Goal: Task Accomplishment & Management: Use online tool/utility

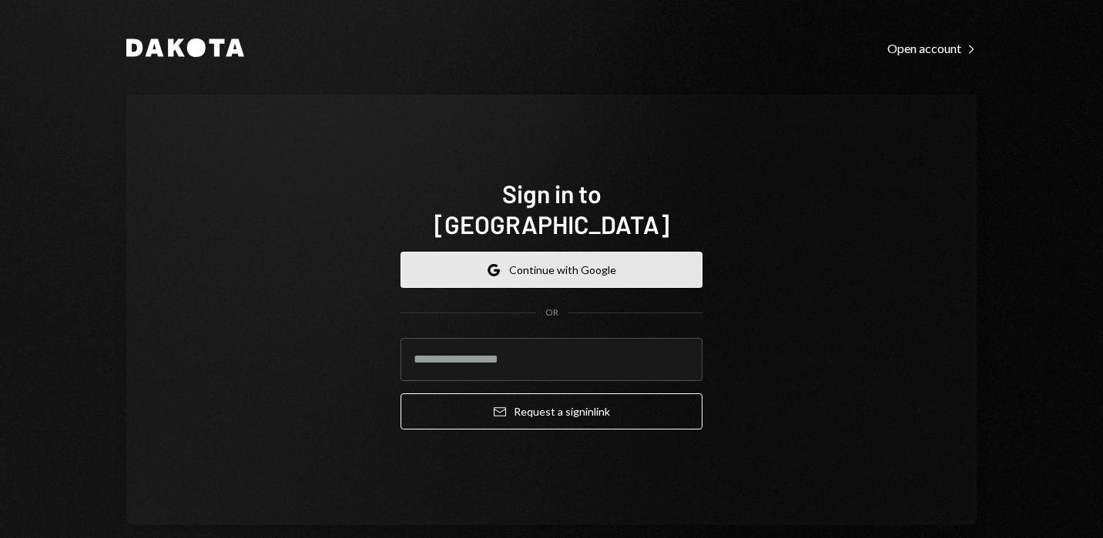
click at [561, 260] on button "Google Continue with Google" at bounding box center [551, 270] width 302 height 36
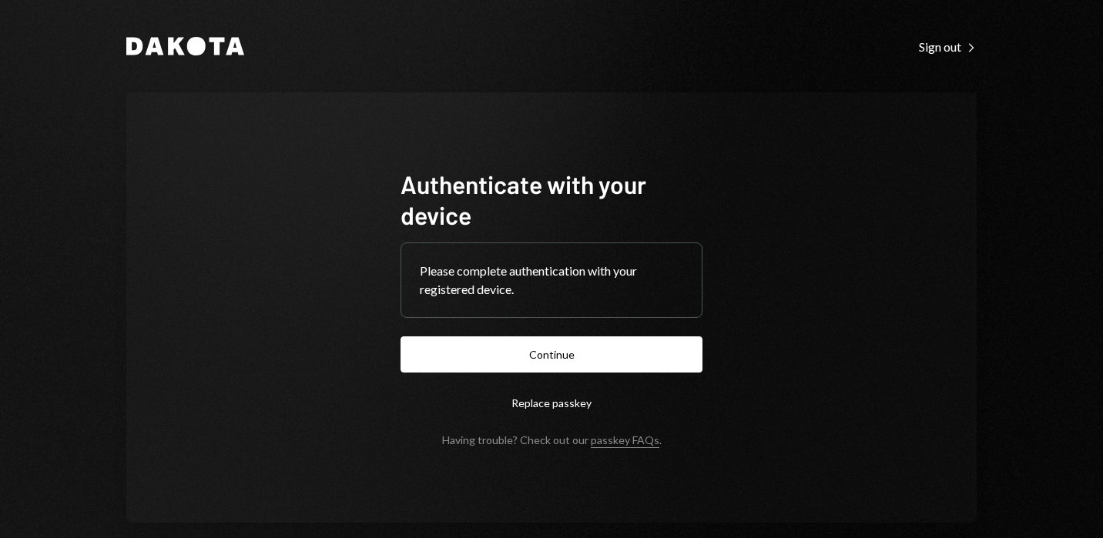
click at [498, 363] on button "Continue" at bounding box center [551, 354] width 302 height 36
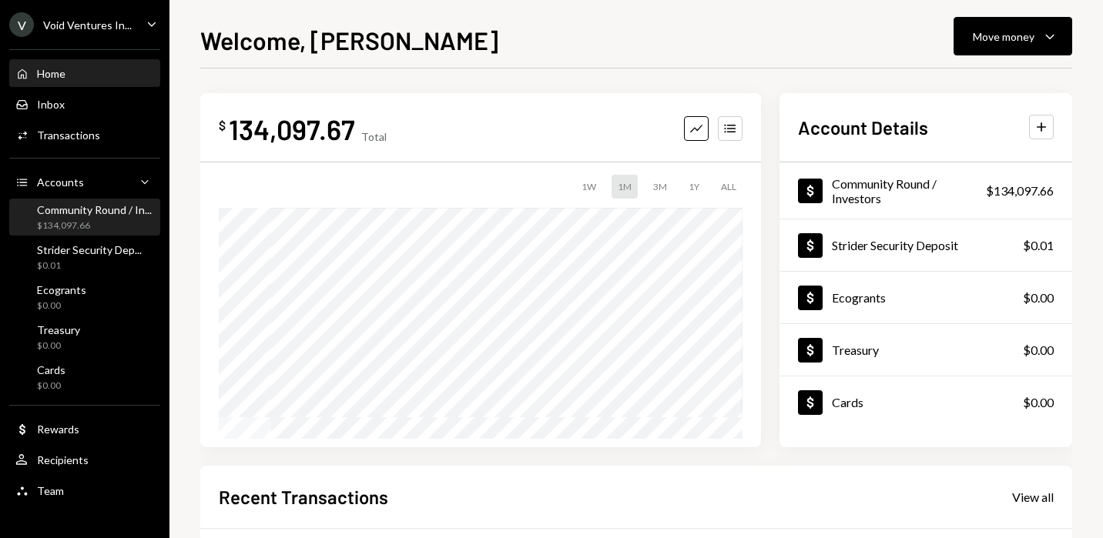
click at [93, 222] on div "$134,097.66" at bounding box center [94, 225] width 115 height 13
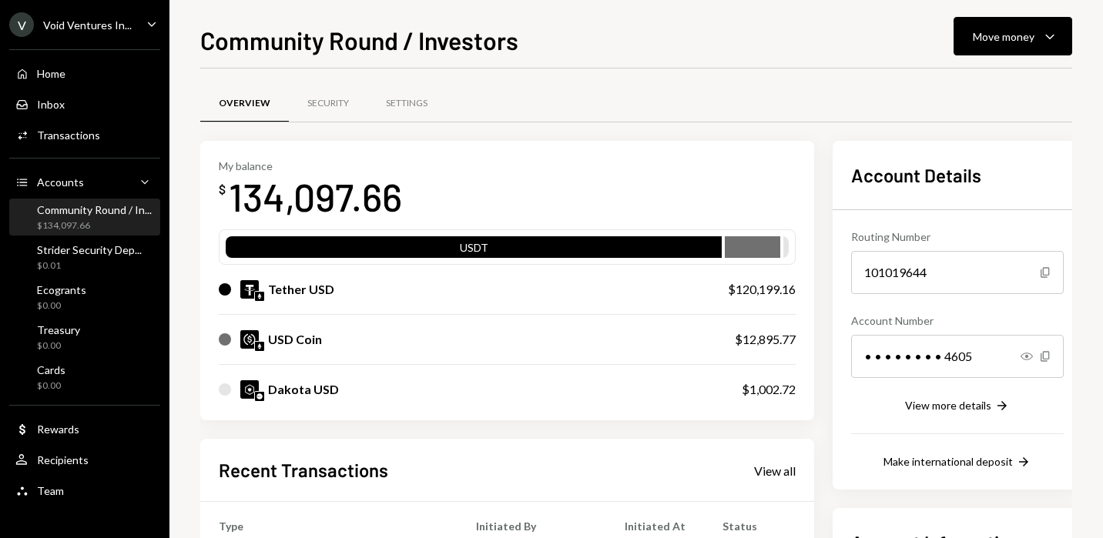
click at [302, 344] on div "USD Coin" at bounding box center [295, 339] width 54 height 18
click at [981, 35] on div "Move money" at bounding box center [1004, 36] width 62 height 16
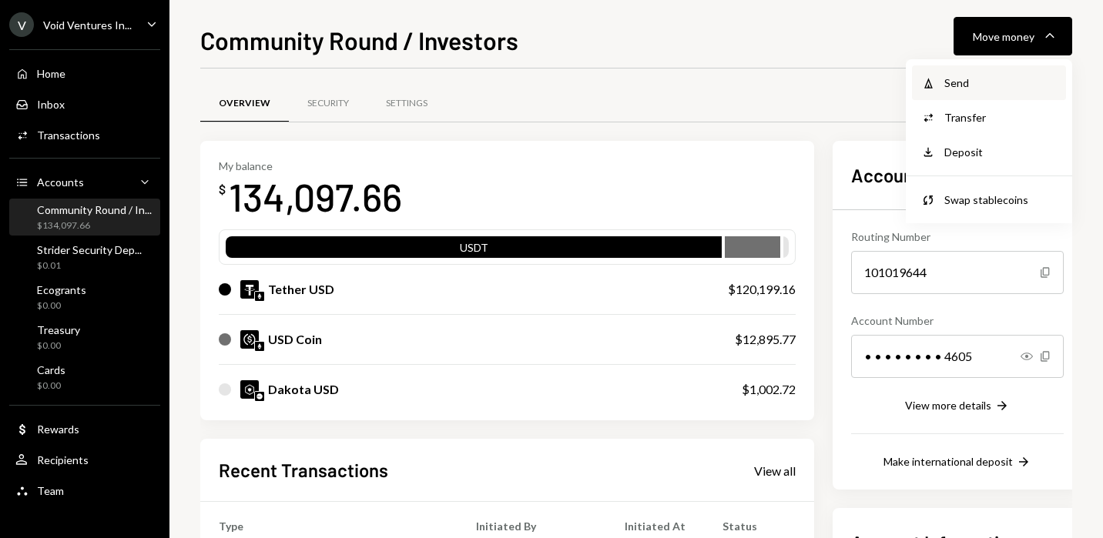
click at [968, 83] on div "Send" at bounding box center [1000, 83] width 112 height 16
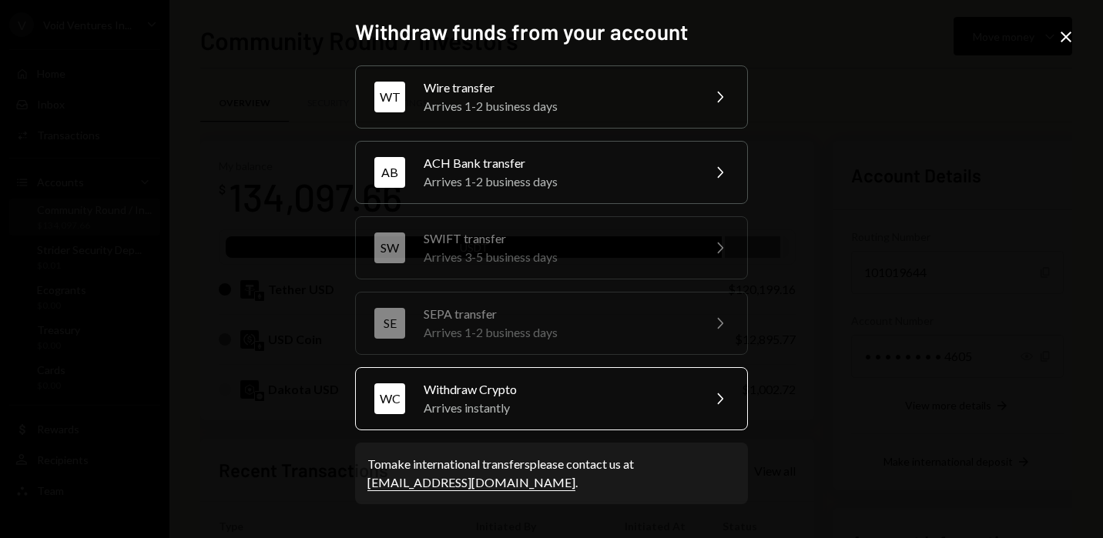
click at [608, 393] on div "Withdraw Crypto" at bounding box center [558, 389] width 268 height 18
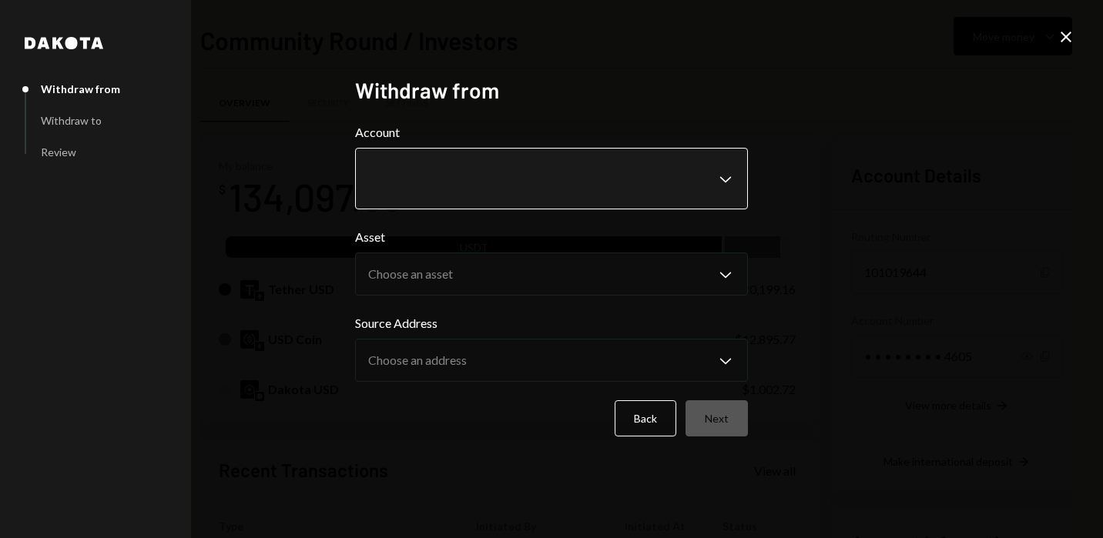
click at [500, 156] on body "V Void Ventures In... Caret Down Home Home Inbox Inbox Activities Transactions …" at bounding box center [551, 269] width 1103 height 538
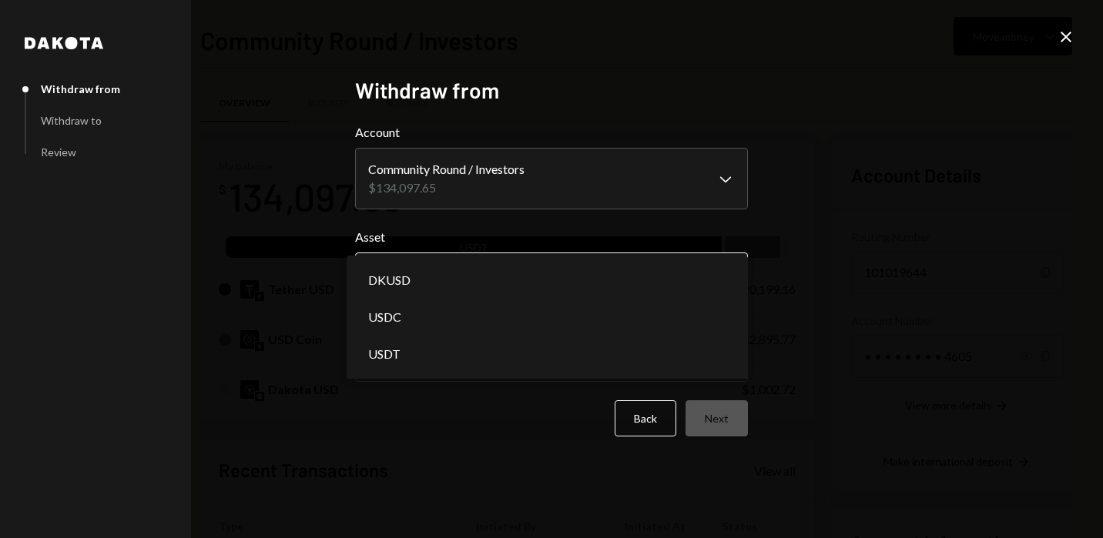
click at [441, 273] on body "V Void Ventures In... Caret Down Home Home Inbox Inbox Activities Transactions …" at bounding box center [551, 269] width 1103 height 538
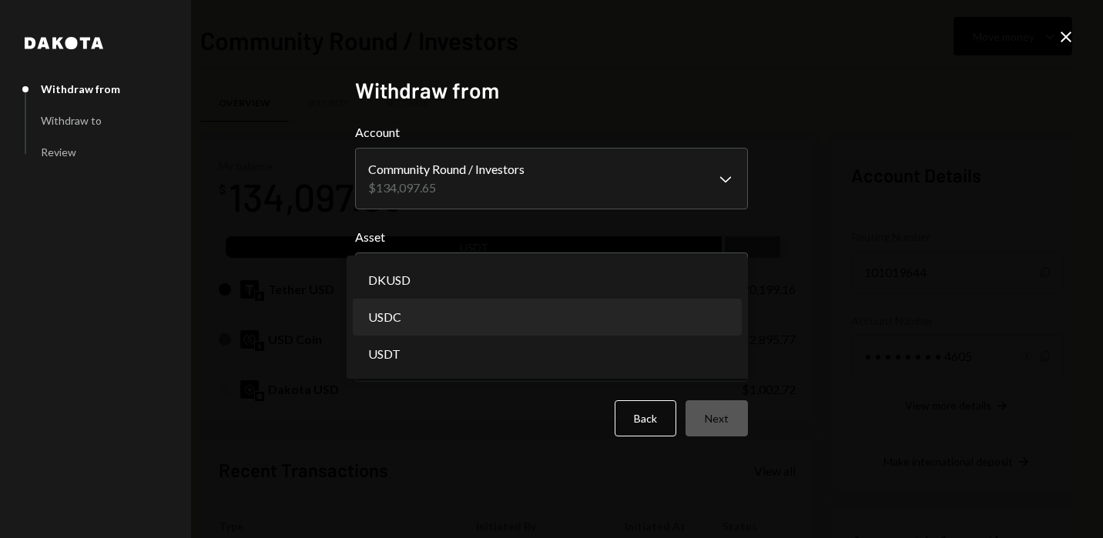
select select "****"
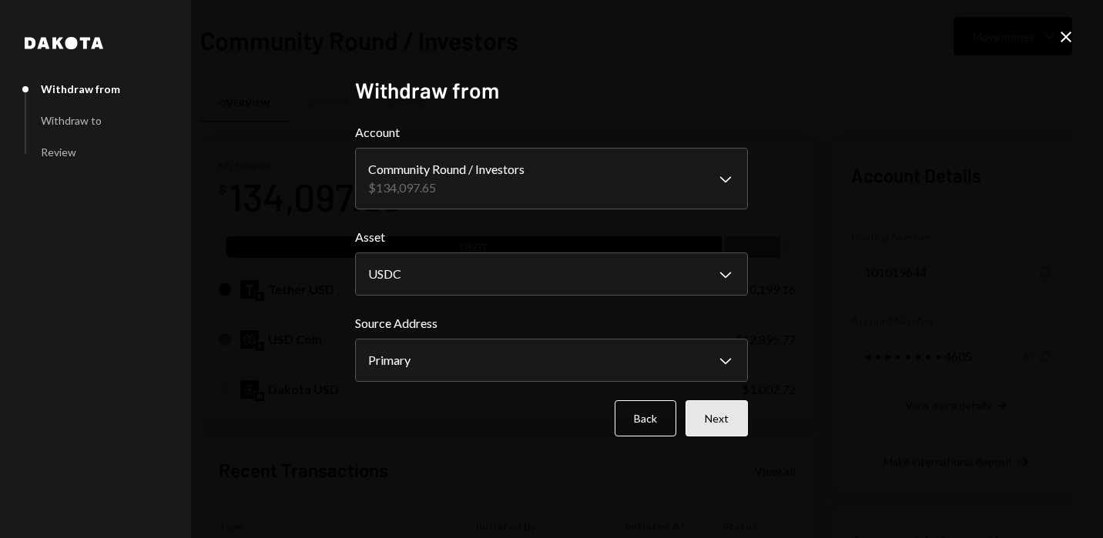
click at [730, 424] on button "Next" at bounding box center [716, 418] width 62 height 36
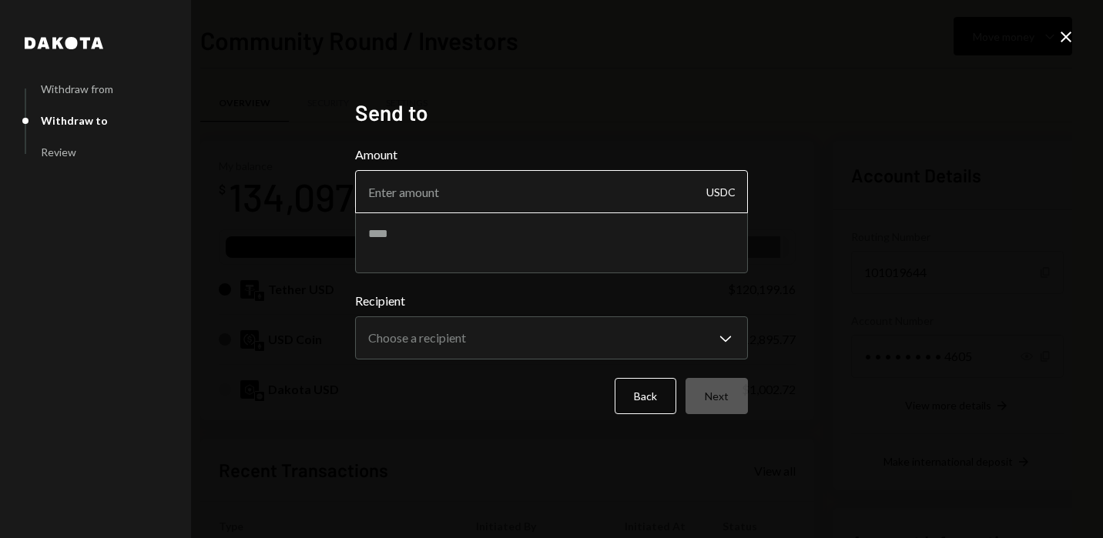
click at [477, 203] on input "Amount" at bounding box center [551, 191] width 393 height 43
type input "12880"
click at [501, 245] on textarea at bounding box center [551, 243] width 393 height 62
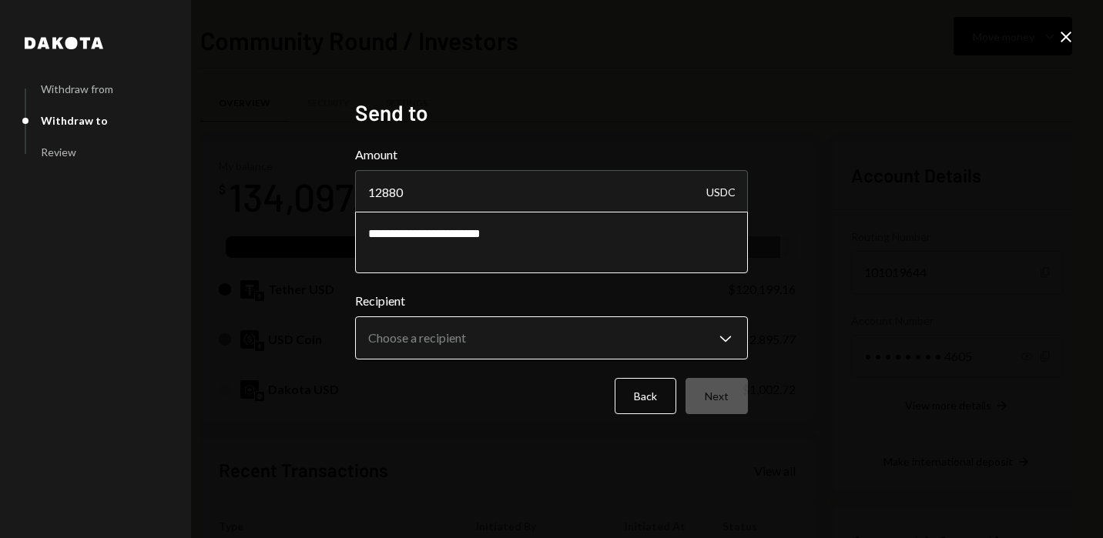
type textarea "**********"
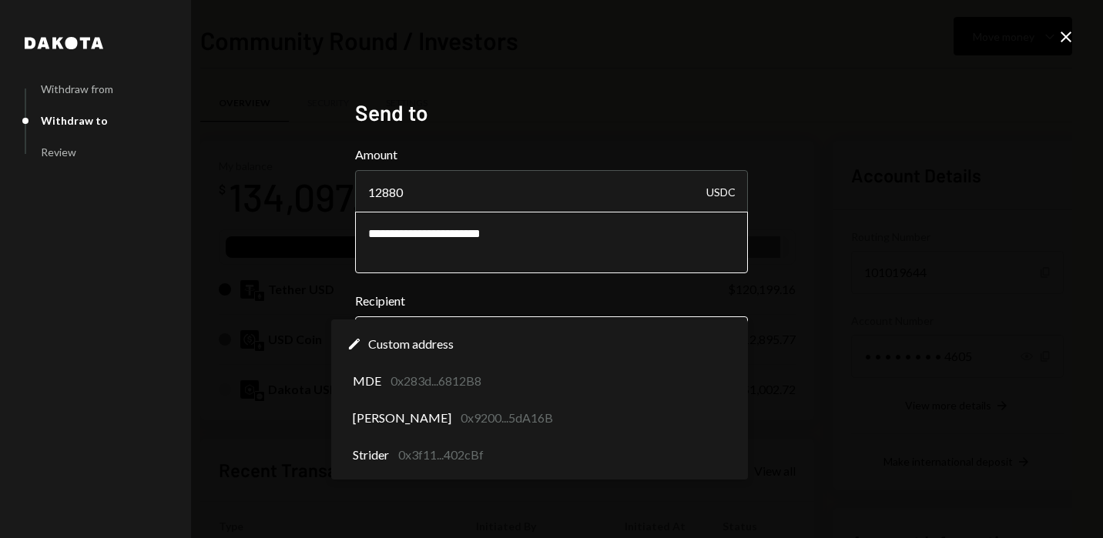
click at [675, 346] on body "V Void Ventures In... Caret Down Home Home Inbox Inbox Activities Transactions …" at bounding box center [551, 269] width 1103 height 538
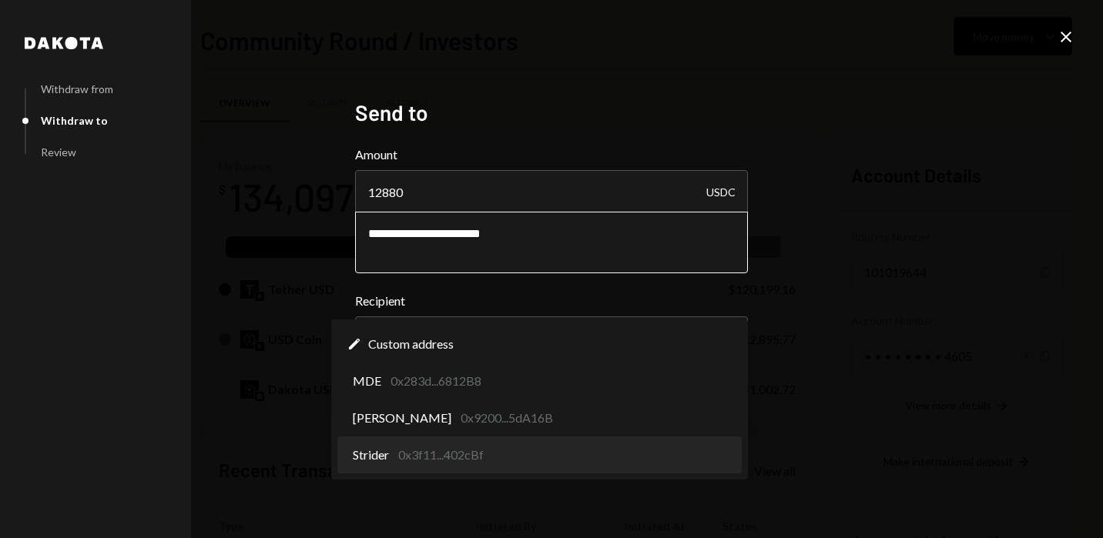
select select "**********"
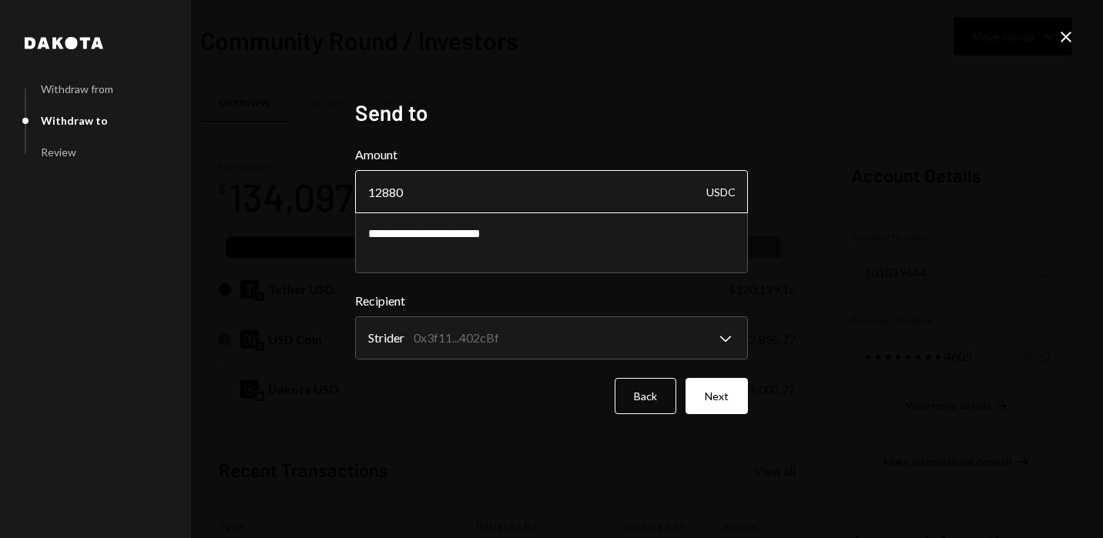
click at [382, 190] on input "12880" at bounding box center [551, 191] width 393 height 43
click at [715, 407] on button "Next" at bounding box center [716, 396] width 62 height 36
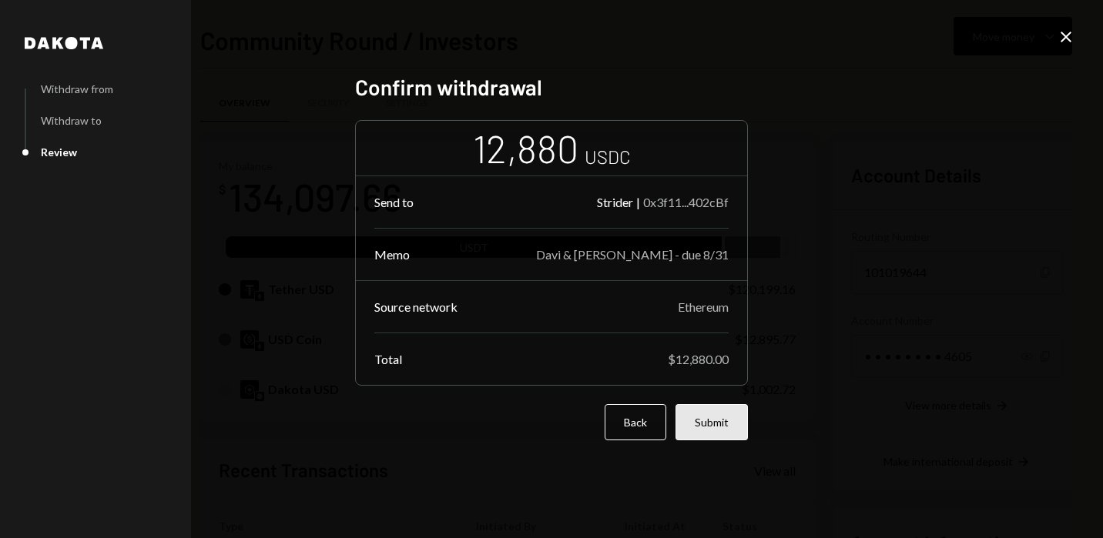
click at [711, 422] on button "Submit" at bounding box center [711, 422] width 72 height 36
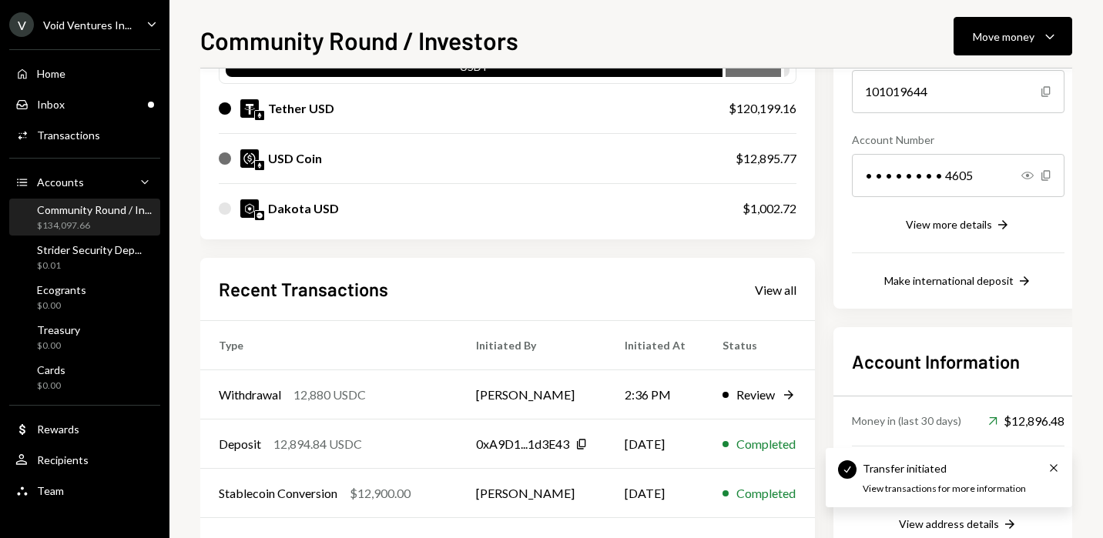
scroll to position [182, 0]
